Goal: Transaction & Acquisition: Purchase product/service

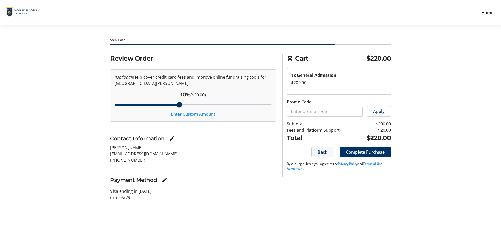
click at [323, 156] on span at bounding box center [323, 152] width 22 height 13
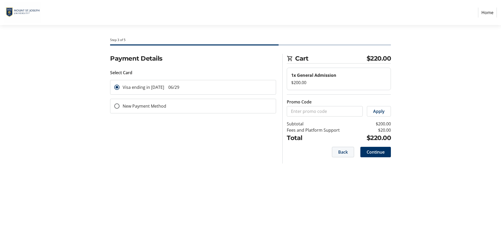
click at [341, 152] on span "Back" at bounding box center [343, 152] width 10 height 6
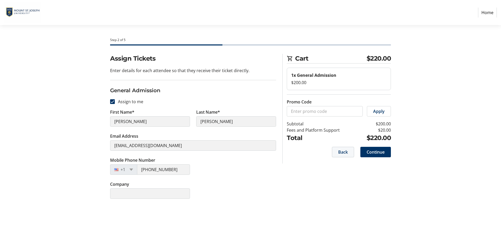
click at [337, 153] on span at bounding box center [343, 152] width 22 height 13
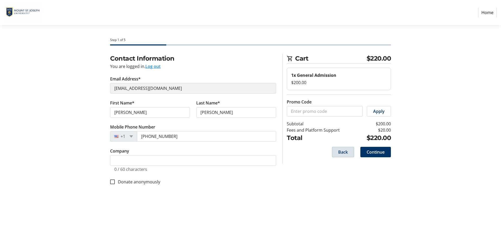
click at [341, 150] on span "Back" at bounding box center [343, 152] width 10 height 6
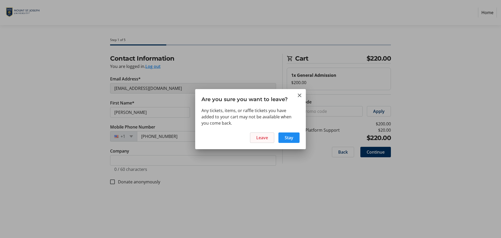
click at [265, 140] on span "Leave" at bounding box center [262, 137] width 12 height 6
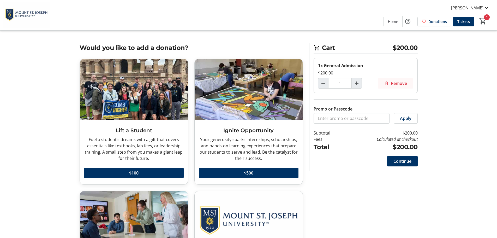
click at [395, 83] on span "Remove" at bounding box center [399, 83] width 16 height 6
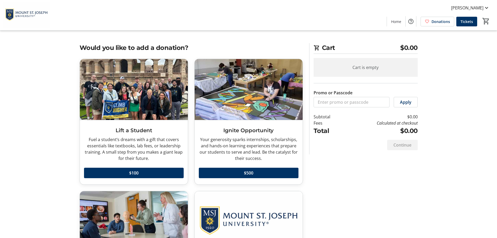
click at [455, 66] on tr-checkout-feature-upsell-ui "Cart $0.00 Cart is empty Promo or Passcode Apply Subtotal $0.00 Fees Calculated…" at bounding box center [248, 161] width 497 height 323
